Goal: Check status: Check status

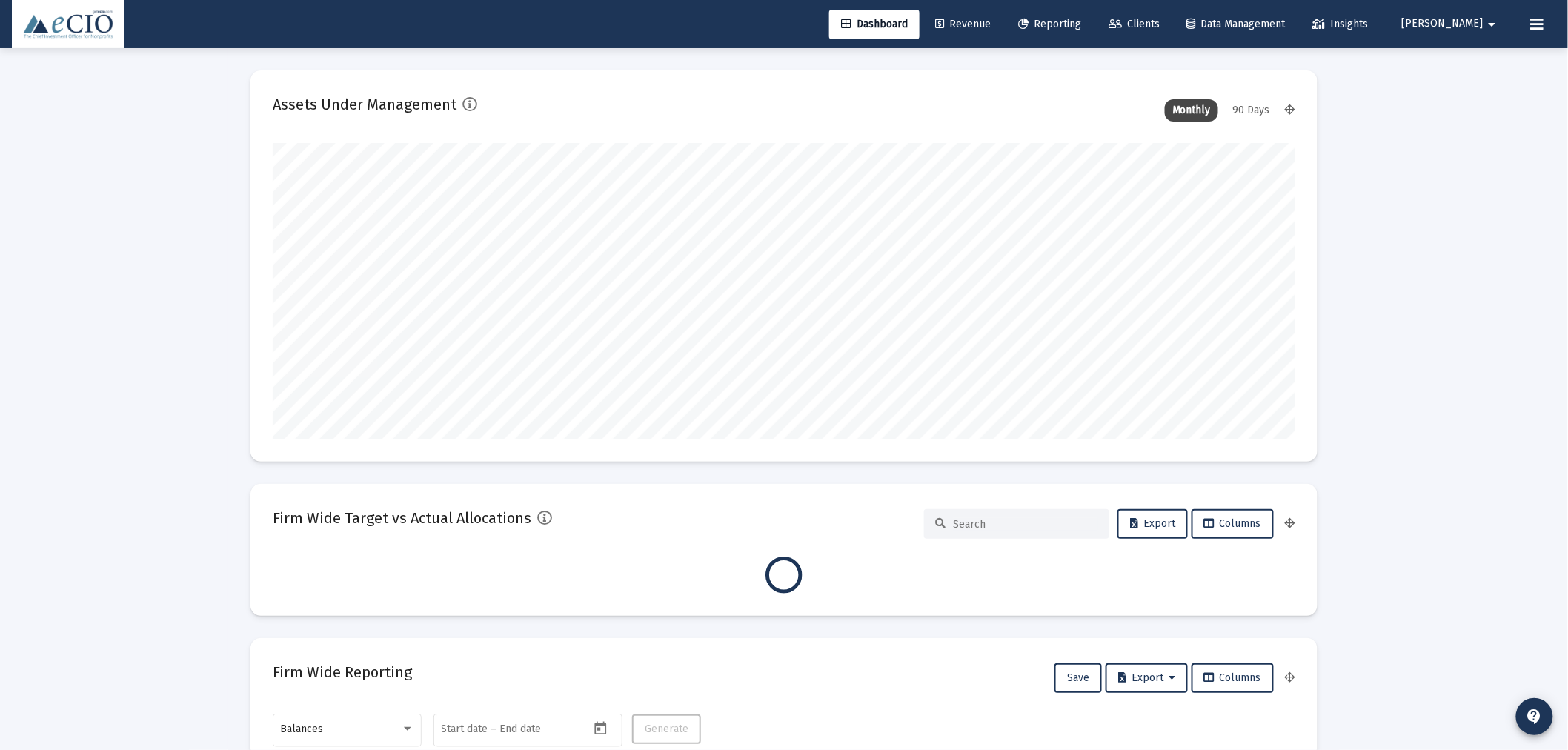
type input "[DATE]"
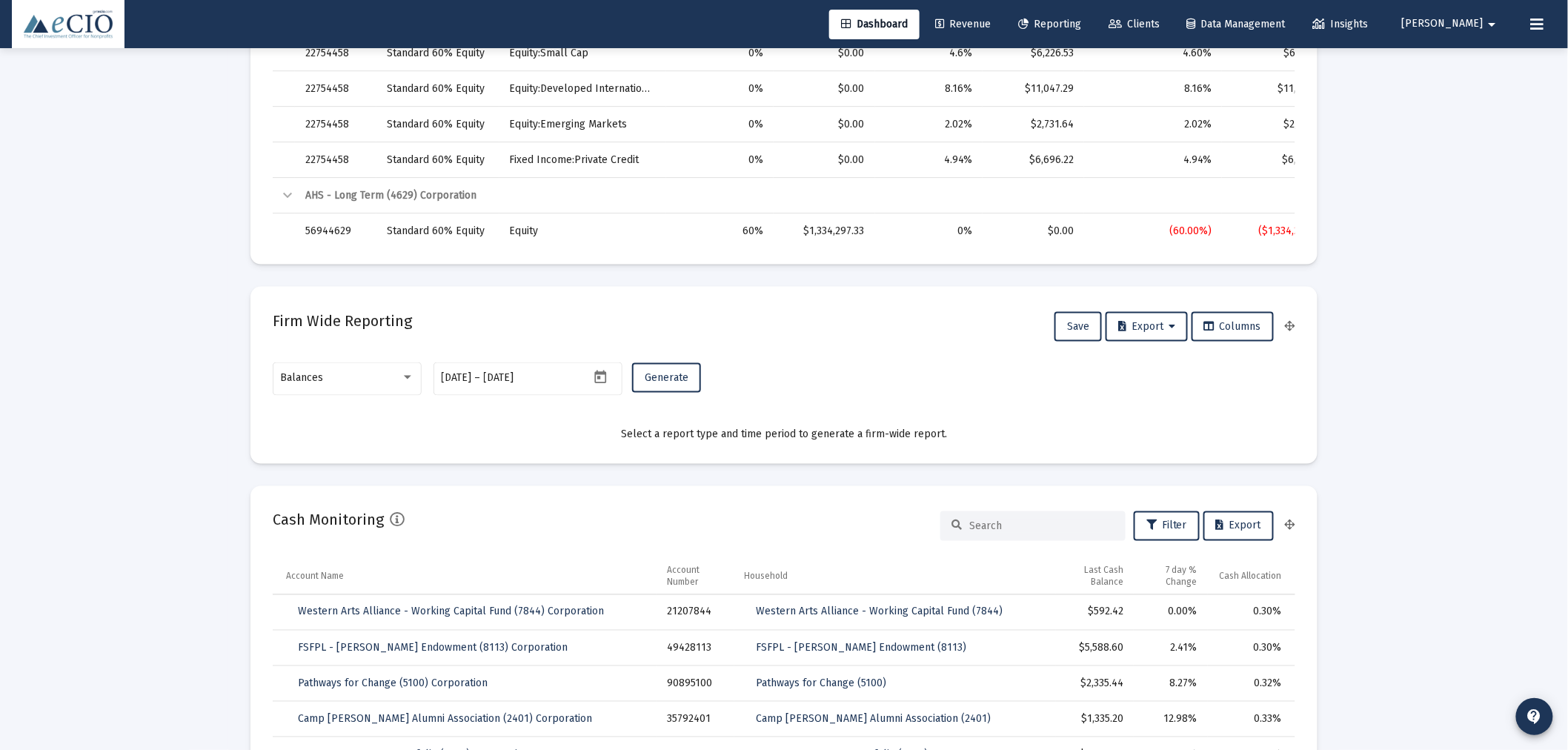
scroll to position [685, 0]
click at [297, 374] on span "Balances" at bounding box center [302, 376] width 43 height 13
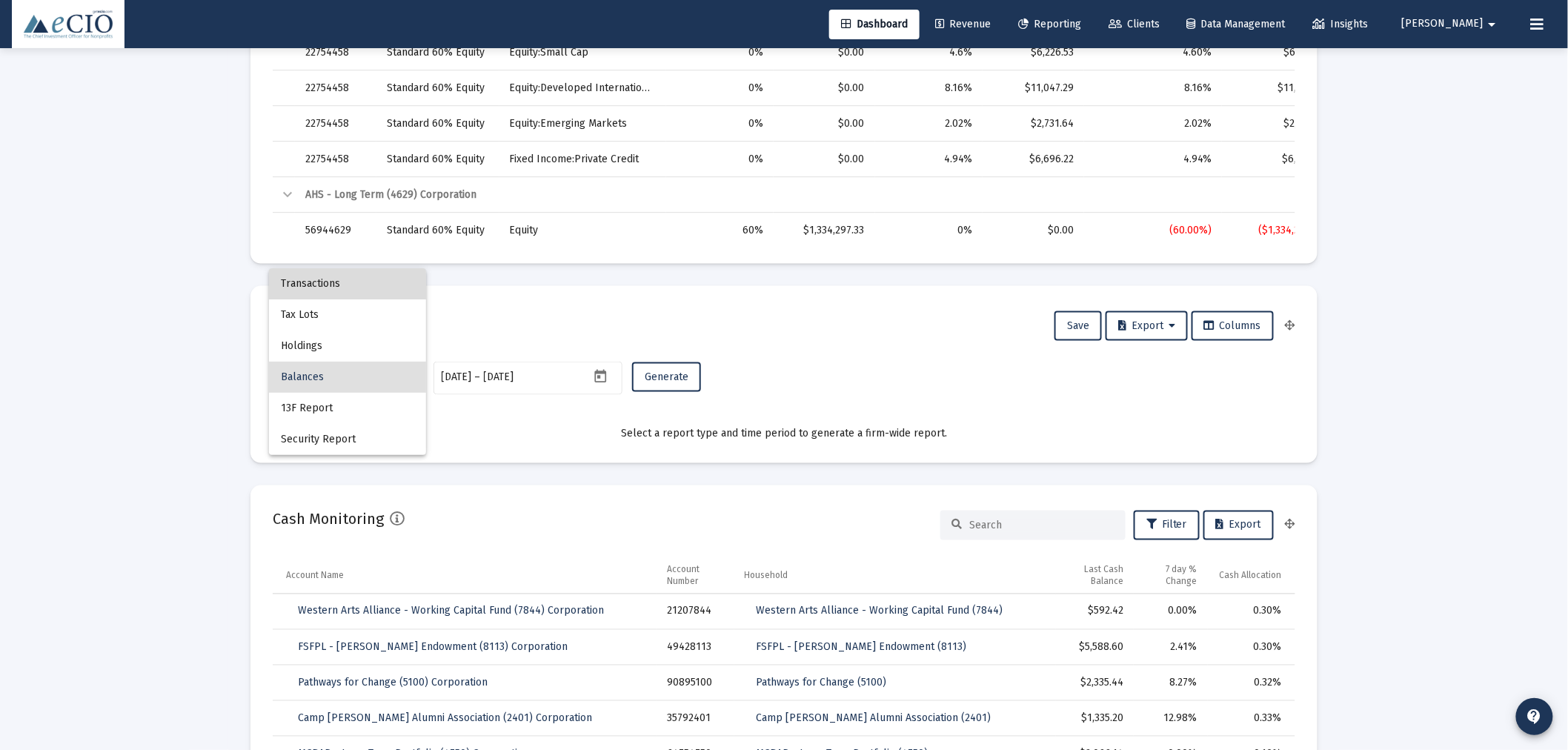
click at [319, 285] on span "Transactions" at bounding box center [347, 284] width 133 height 31
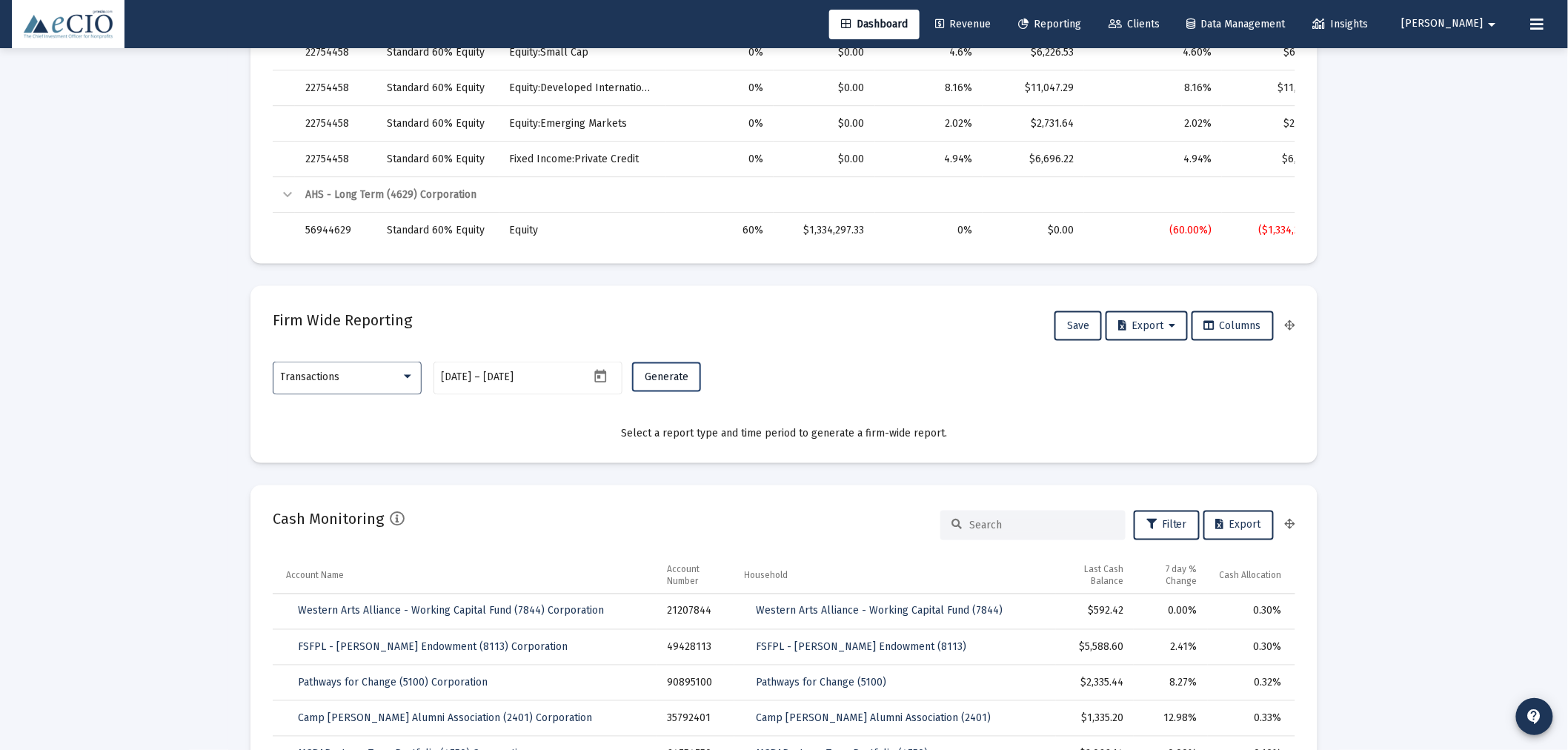
click at [664, 373] on span "Generate" at bounding box center [666, 376] width 43 height 13
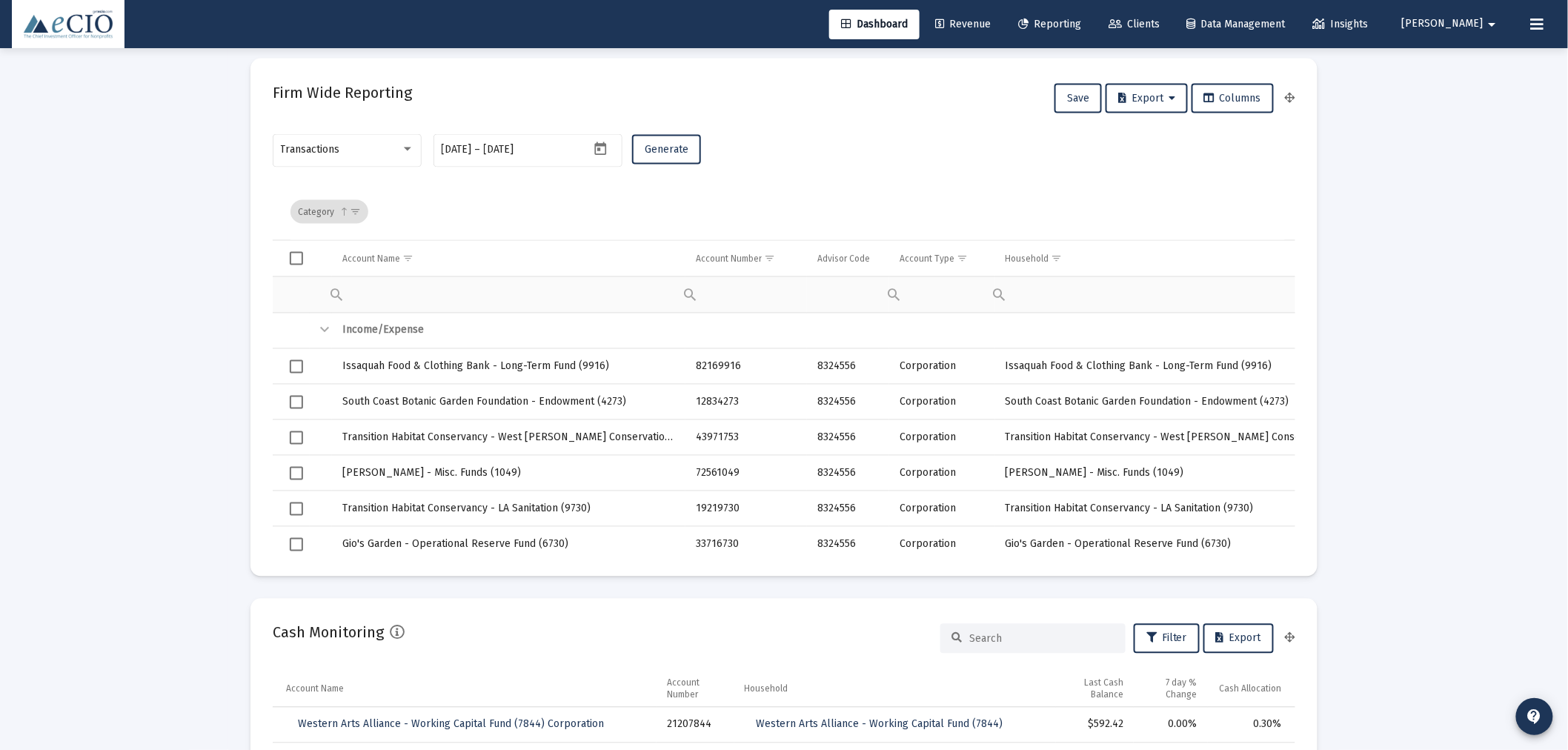
scroll to position [933, 0]
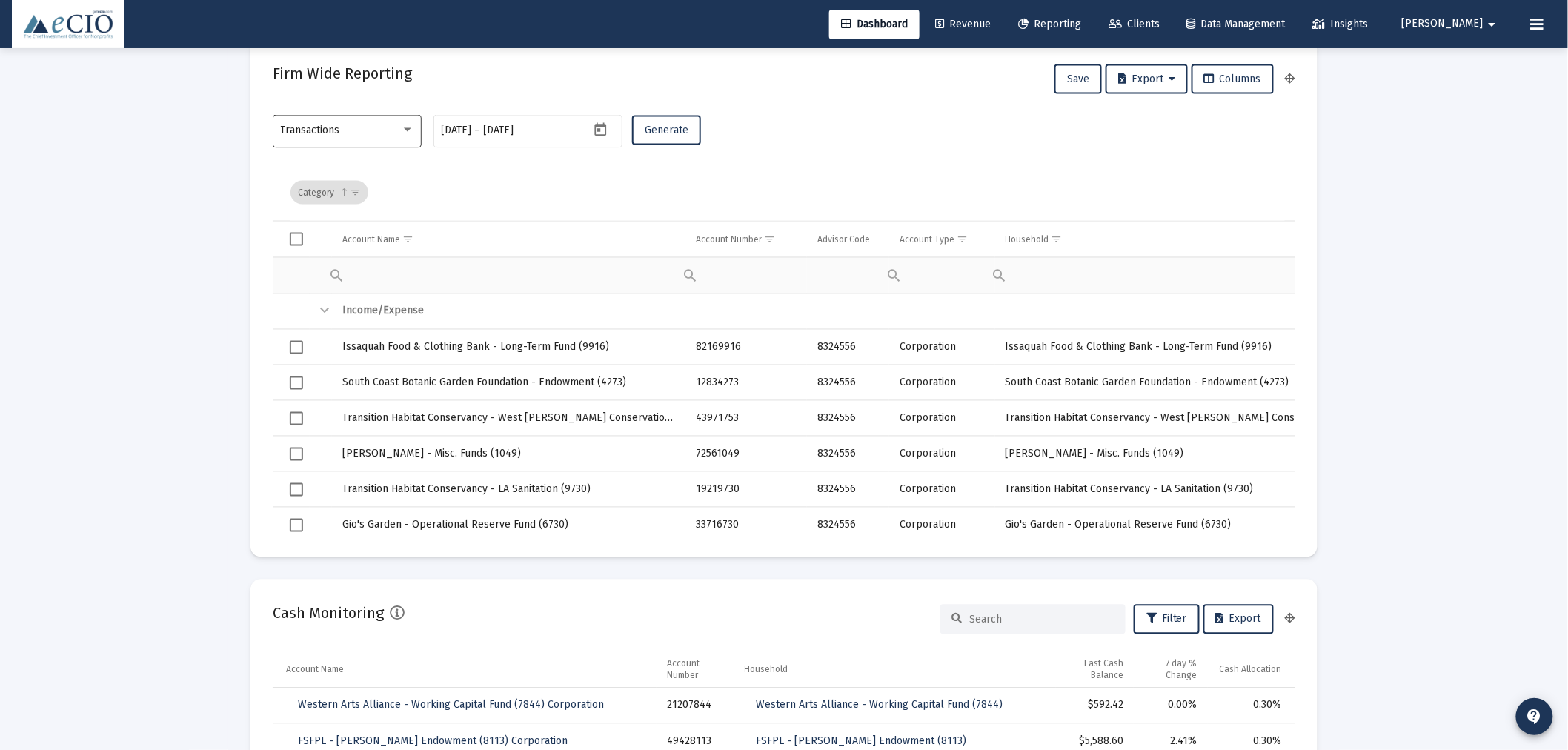
click at [408, 126] on div at bounding box center [408, 131] width 14 height 12
click at [187, 145] on div at bounding box center [784, 375] width 1568 height 750
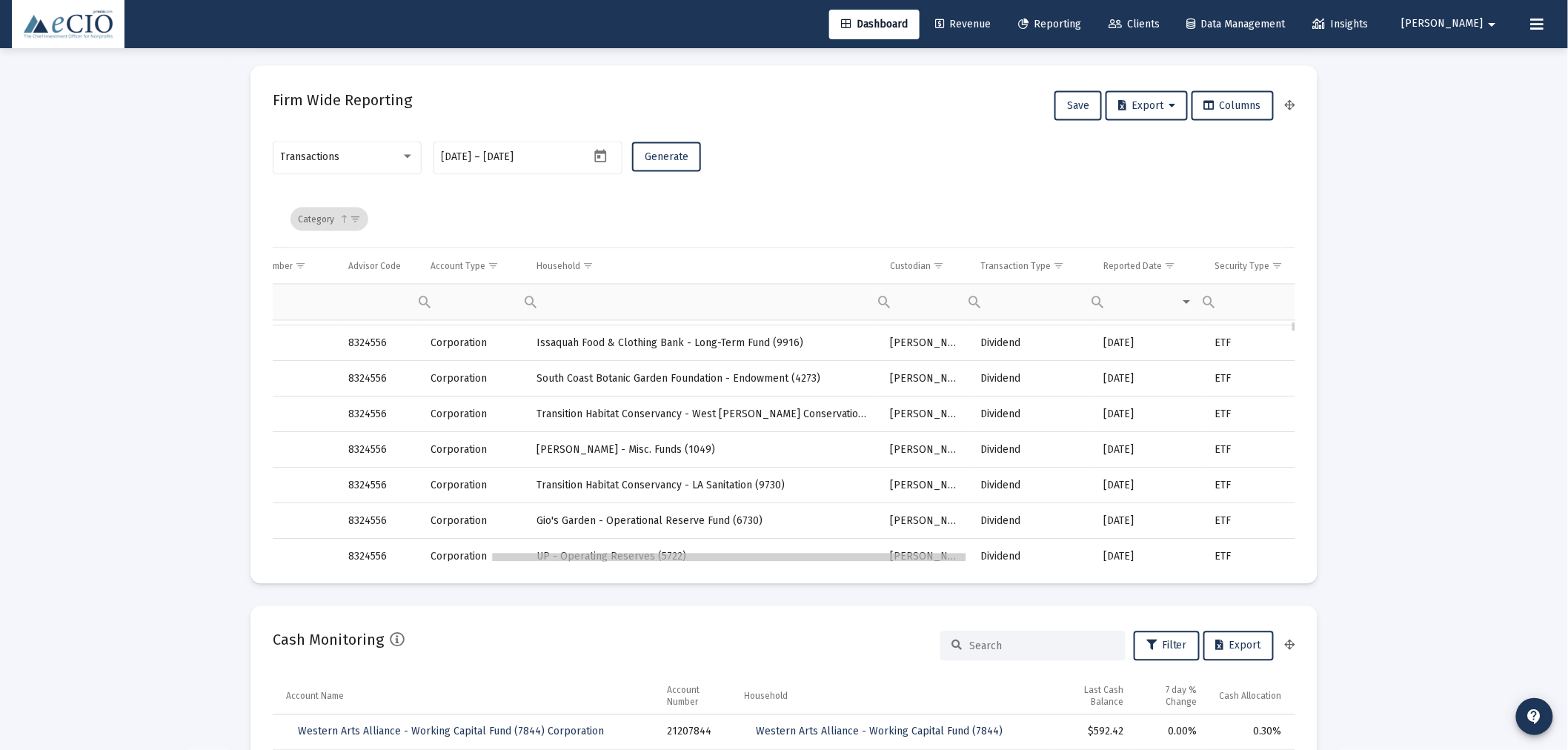
scroll to position [0, 541]
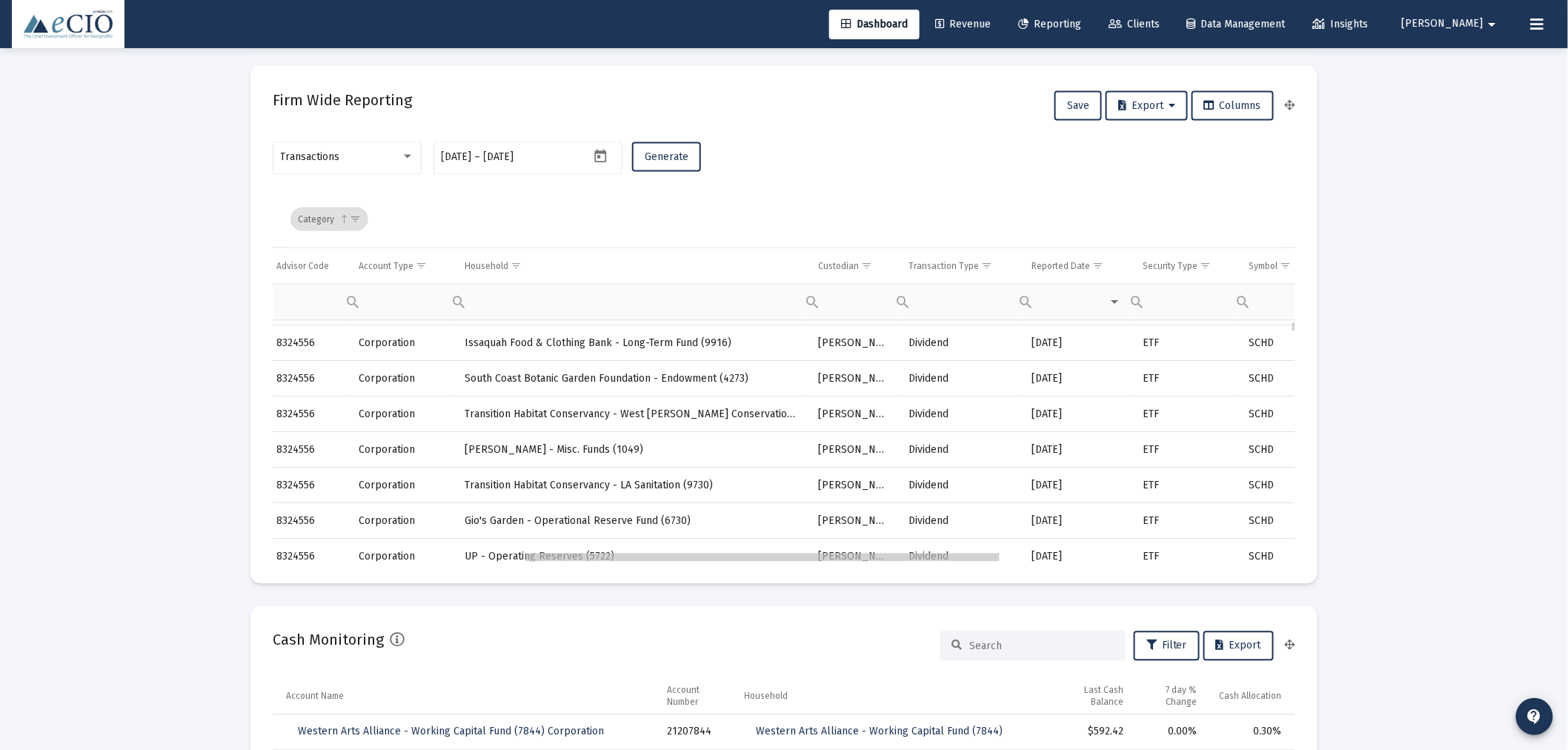
drag, startPoint x: 692, startPoint y: 557, endPoint x: 950, endPoint y: 596, distance: 260.9
click at [997, 265] on td "Transaction Type" at bounding box center [960, 266] width 123 height 36
click at [993, 260] on span "Show filter options for column 'Transaction Type'" at bounding box center [998, 265] width 11 height 11
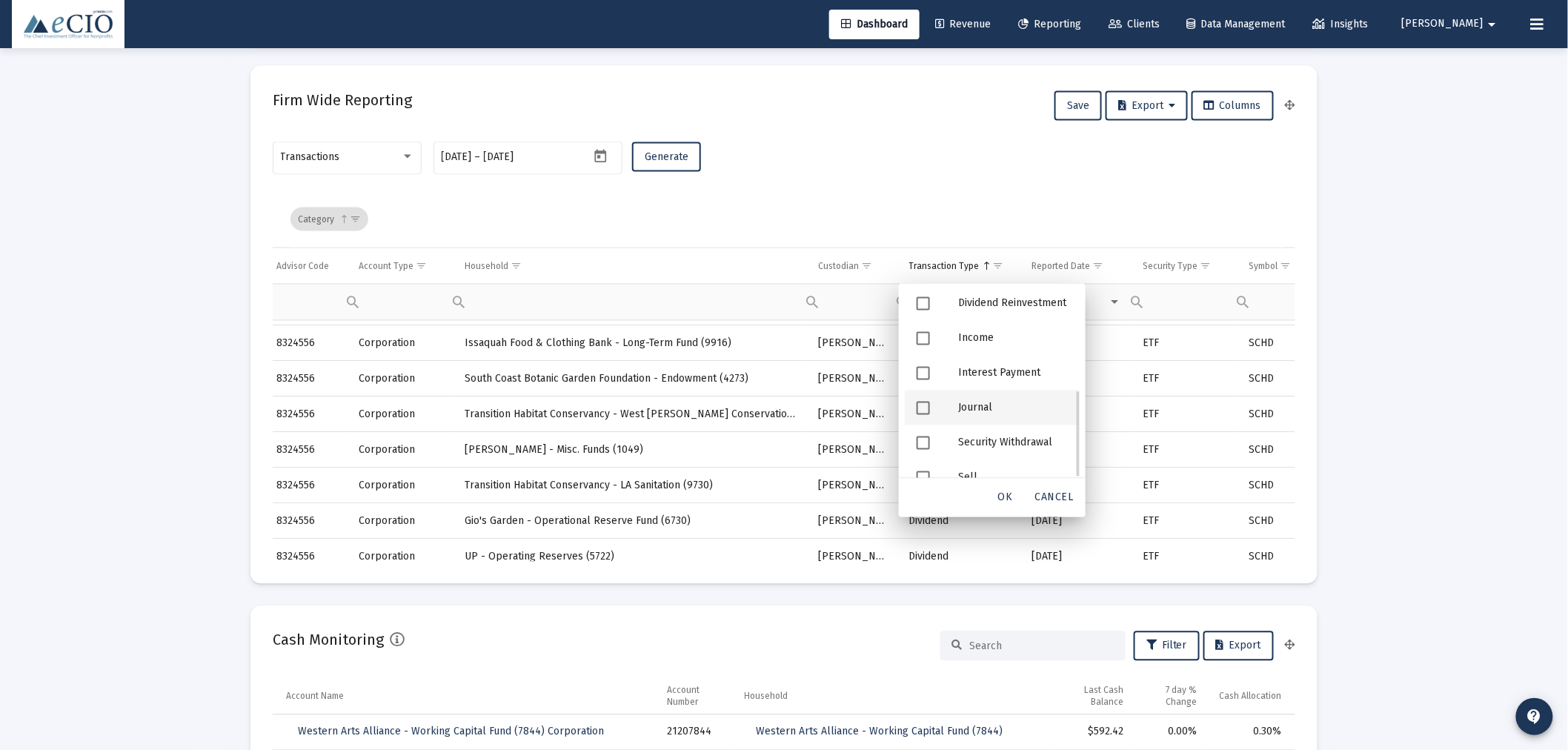
scroll to position [206, 0]
click at [917, 411] on div "Filter options" at bounding box center [925, 420] width 42 height 35
click at [1012, 486] on div "OK" at bounding box center [1006, 498] width 48 height 26
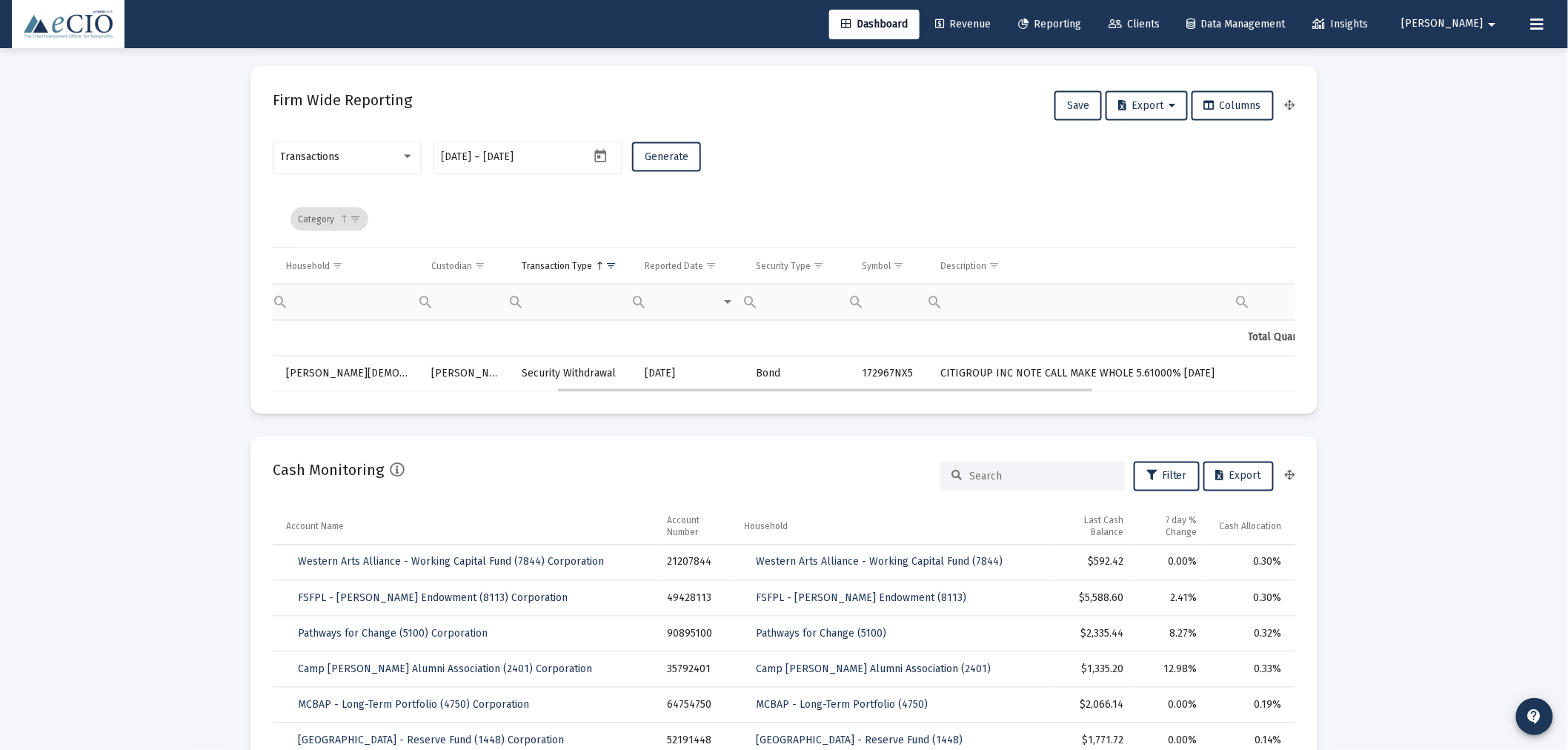
click at [745, 384] on td "[DATE]" at bounding box center [690, 375] width 111 height 36
drag, startPoint x: 745, startPoint y: 392, endPoint x: 707, endPoint y: 392, distance: 38.0
click at [707, 392] on mat-card "Firm Wide Reporting Save Export Columns Transactions [DATE] [DATE] – [DATE] Gen…" at bounding box center [784, 240] width 1067 height 348
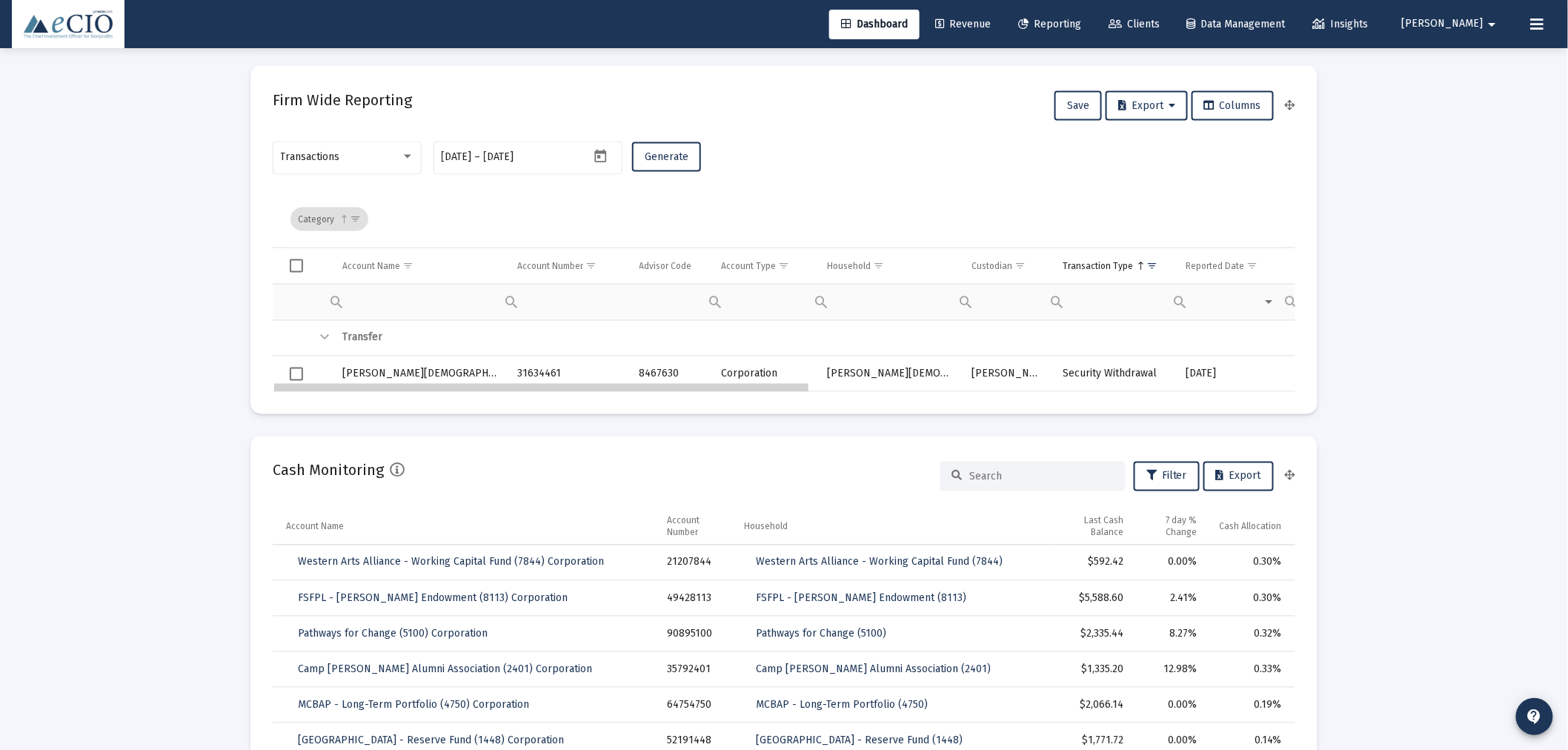
drag, startPoint x: 573, startPoint y: 391, endPoint x: 255, endPoint y: 410, distance: 318.6
